Goal: Transaction & Acquisition: Download file/media

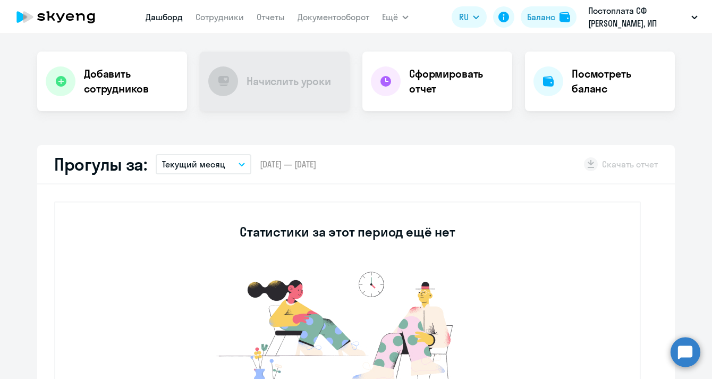
scroll to position [205, 0]
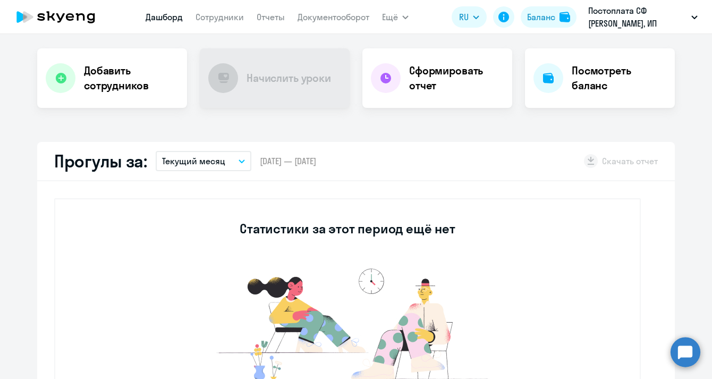
select select "30"
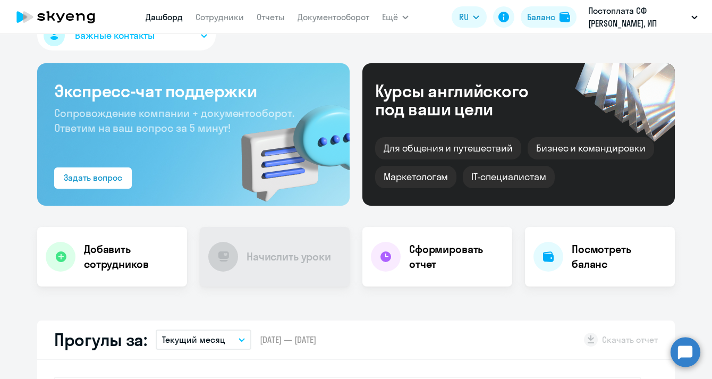
scroll to position [21, 0]
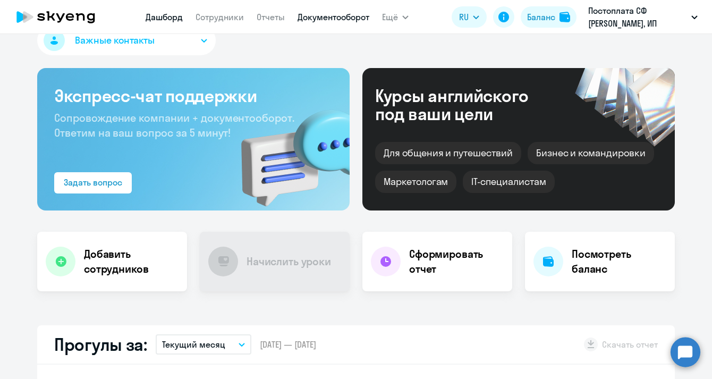
click at [334, 14] on link "Документооборот" at bounding box center [334, 17] width 72 height 11
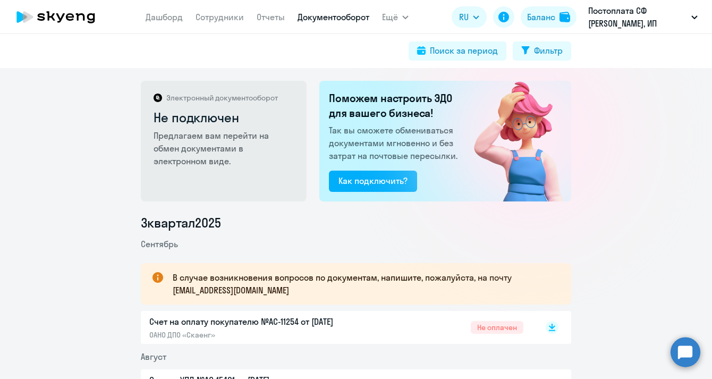
scroll to position [202, 0]
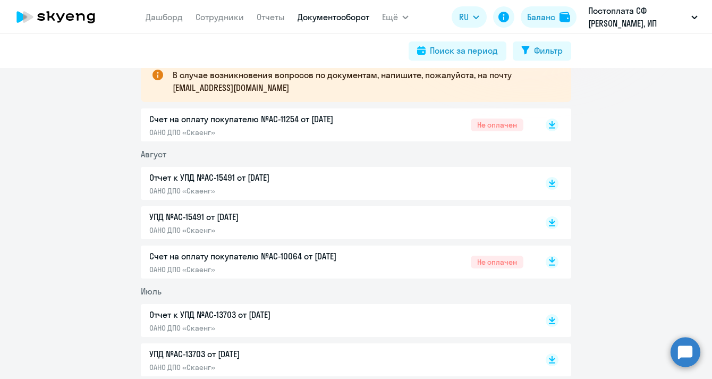
click at [553, 261] on icon at bounding box center [552, 259] width 6 height 5
click at [554, 125] on rect at bounding box center [552, 125] width 13 height 13
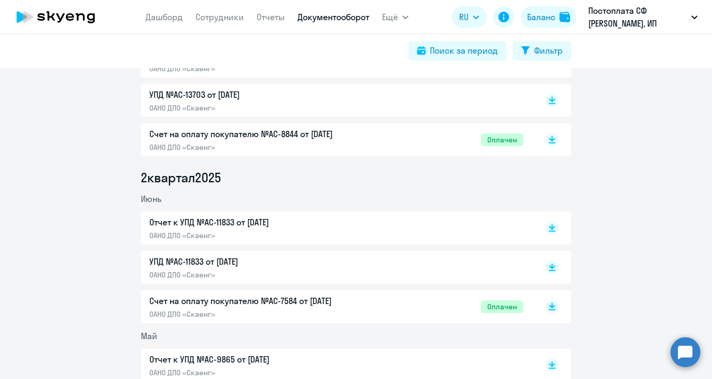
scroll to position [365, 0]
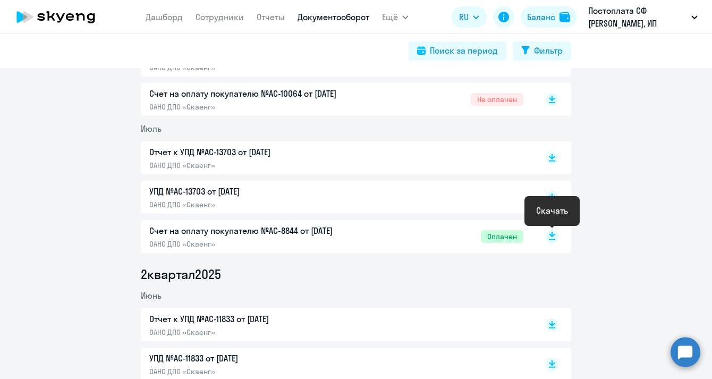
click at [553, 236] on icon at bounding box center [552, 234] width 6 height 5
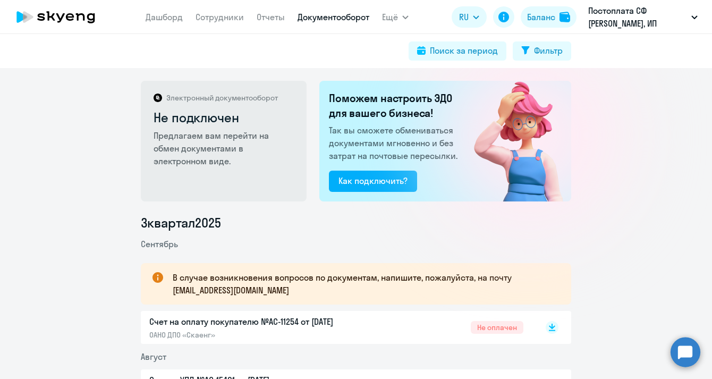
scroll to position [0, 0]
click at [75, 15] on icon at bounding box center [56, 17] width 94 height 27
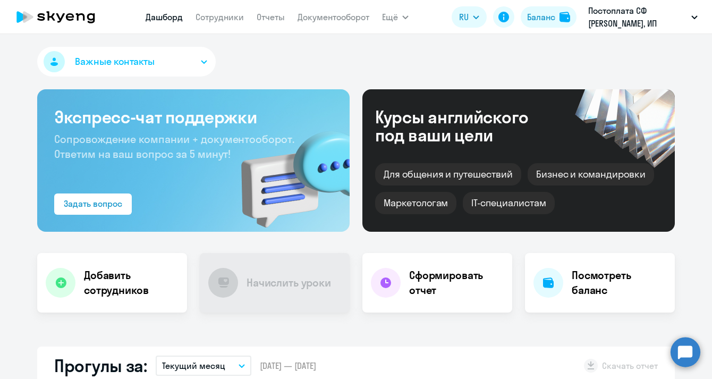
select select "30"
